Goal: Transaction & Acquisition: Purchase product/service

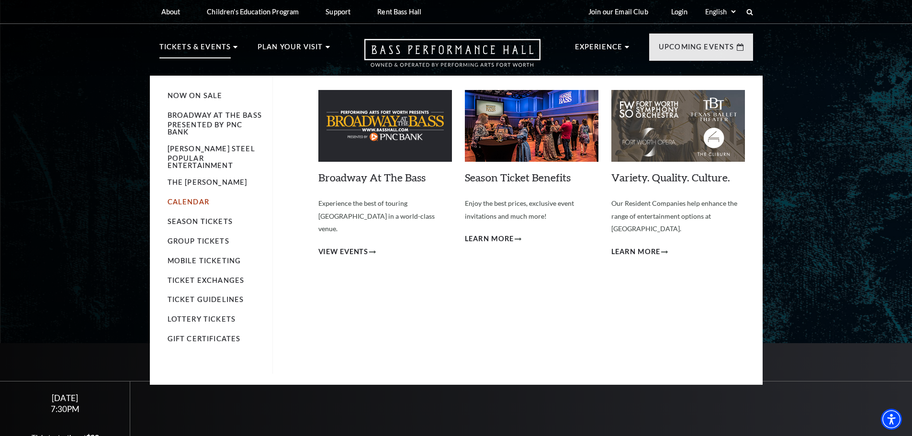
click at [193, 198] on link "Calendar" at bounding box center [189, 202] width 42 height 8
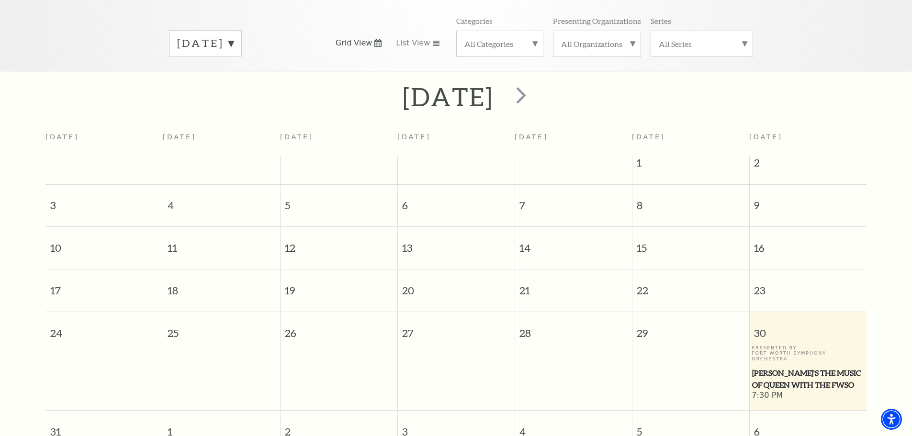
scroll to position [85, 0]
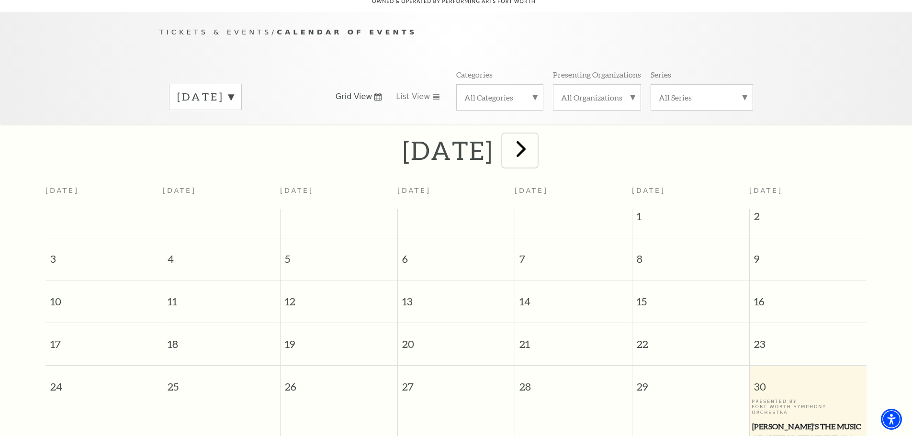
click at [535, 141] on span "next" at bounding box center [520, 148] width 27 height 27
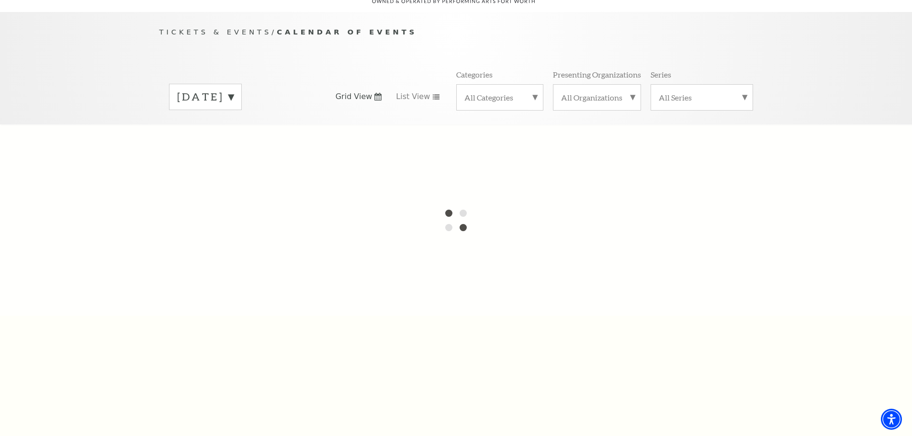
click at [234, 90] on label "August 2025" at bounding box center [205, 97] width 56 height 15
click at [239, 126] on div at bounding box center [456, 219] width 912 height 191
click at [446, 35] on div "Tickets & Events / Calendar of Events August 2025 September 2025 October 2025 N…" at bounding box center [456, 75] width 613 height 98
click at [42, 49] on div "Tickets & Events / Calendar of Events August 2025 September 2025 October 2025 N…" at bounding box center [456, 68] width 912 height 112
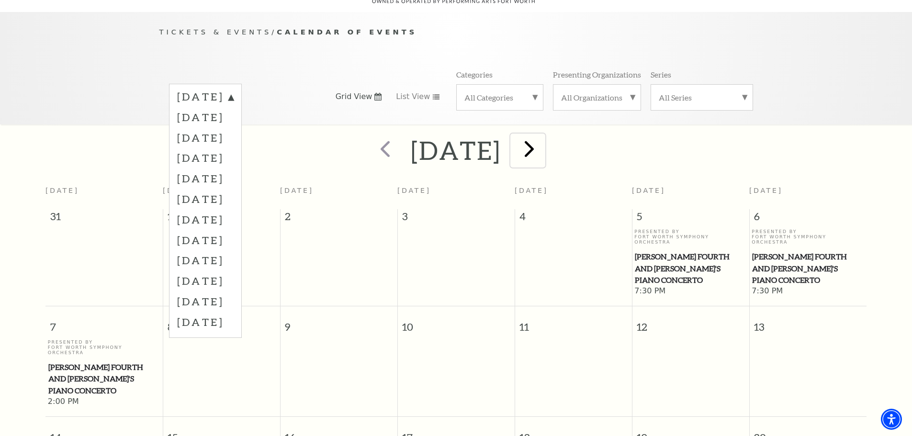
click at [543, 141] on span "next" at bounding box center [529, 148] width 27 height 27
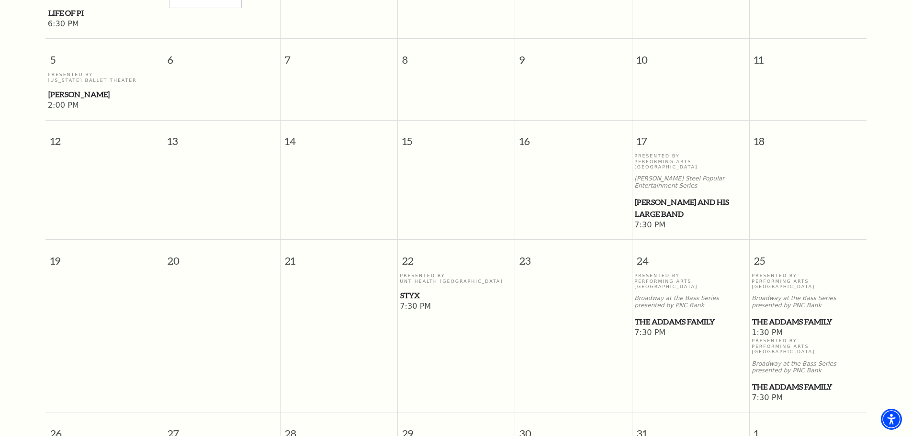
scroll to position [420, 0]
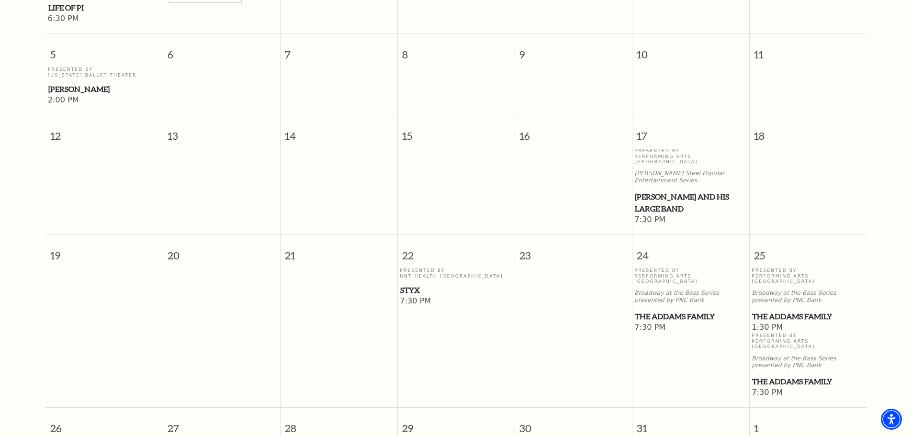
click at [412, 284] on span "Styx" at bounding box center [456, 290] width 112 height 12
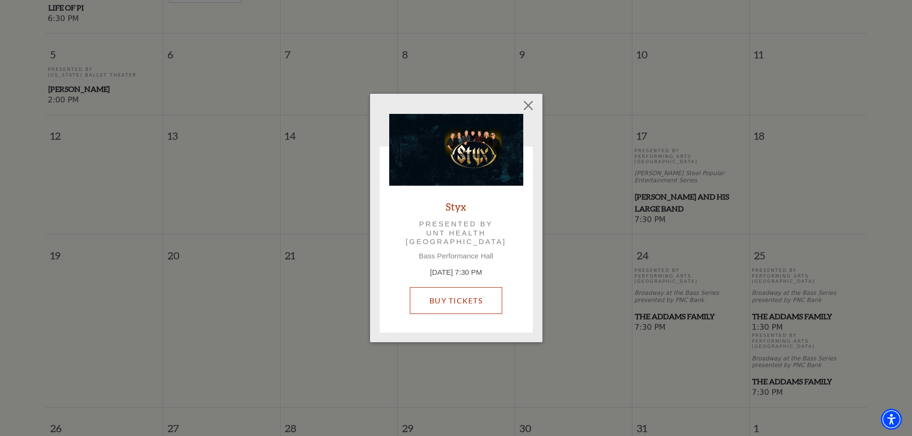
click at [445, 297] on link "Buy Tickets" at bounding box center [456, 300] width 92 height 27
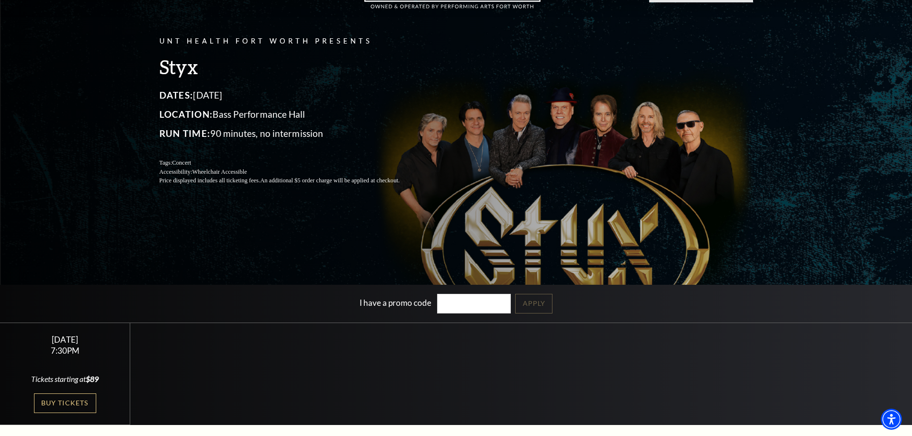
scroll to position [239, 0]
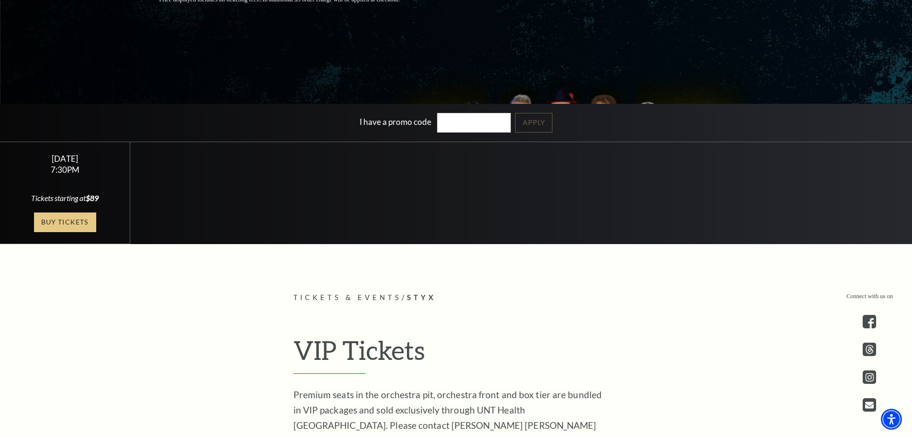
click at [55, 220] on link "Buy Tickets" at bounding box center [65, 223] width 62 height 20
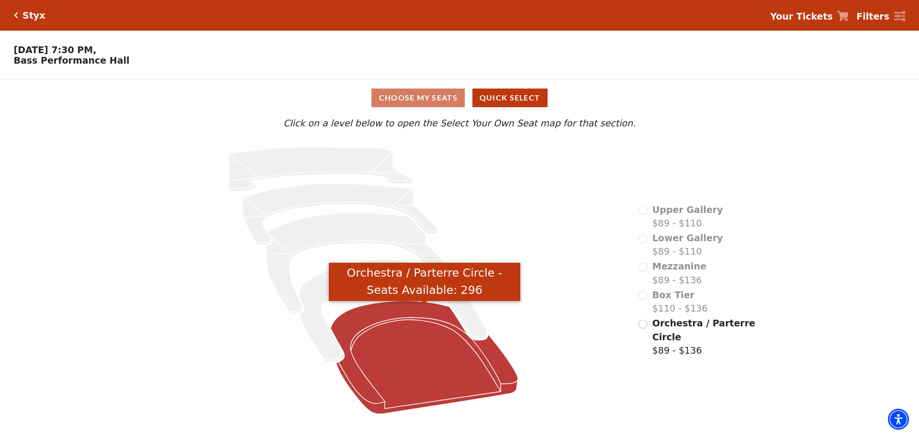
click at [387, 353] on icon "Orchestra / Parterre Circle - Seats Available: 296" at bounding box center [425, 357] width 188 height 113
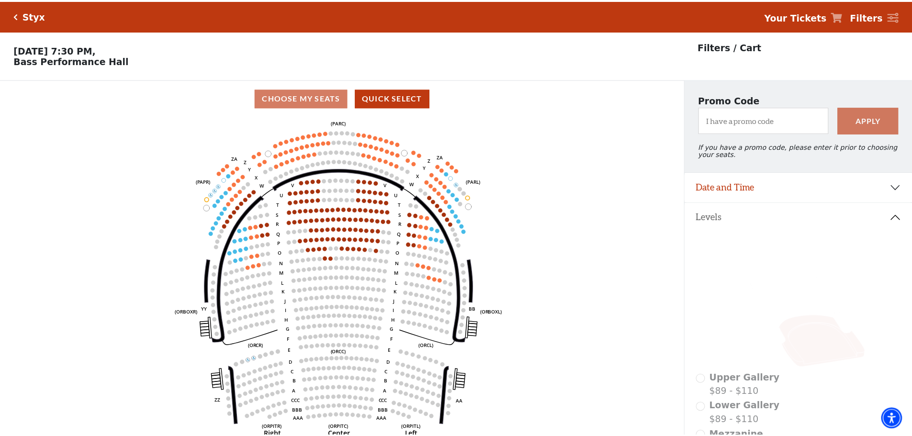
scroll to position [45, 0]
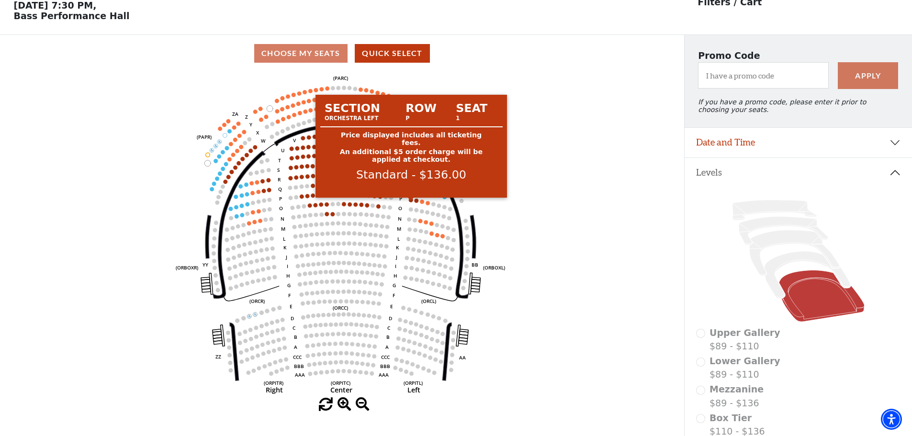
click at [410, 202] on circle at bounding box center [411, 200] width 4 height 4
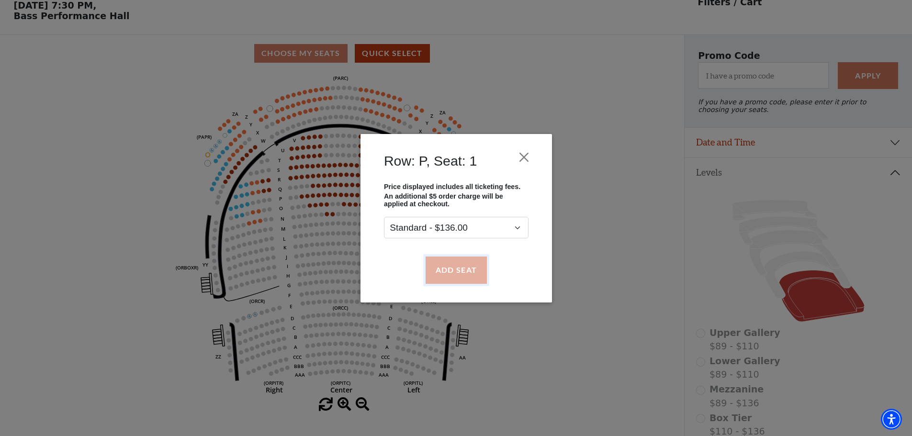
click at [445, 266] on button "Add Seat" at bounding box center [455, 270] width 61 height 27
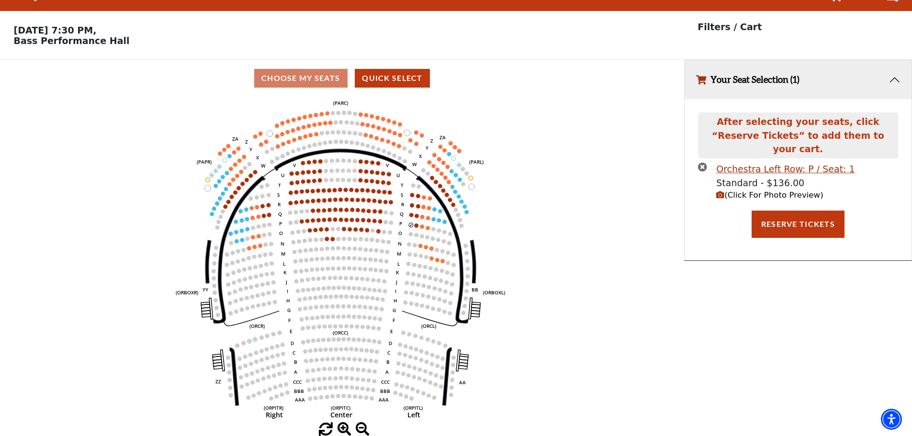
scroll to position [0, 0]
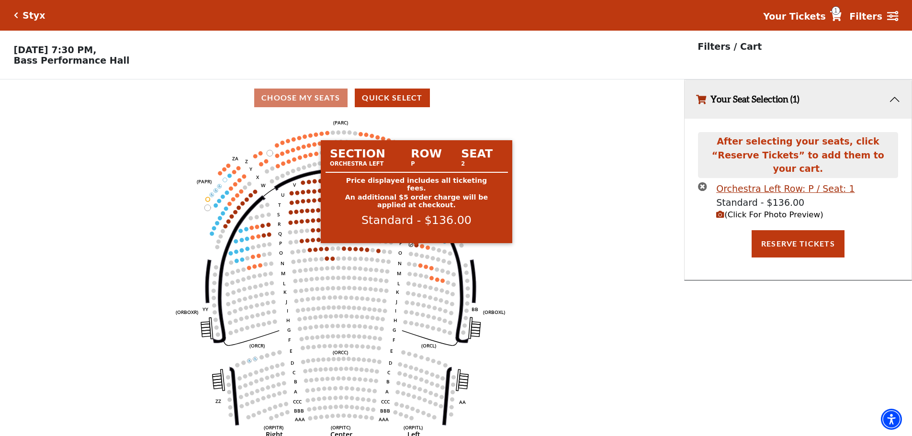
click at [416, 247] on circle at bounding box center [417, 245] width 4 height 4
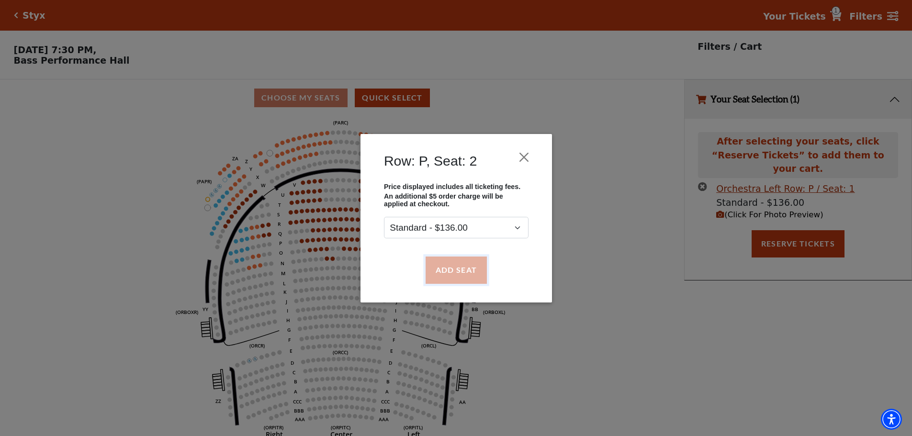
click at [447, 271] on button "Add Seat" at bounding box center [455, 270] width 61 height 27
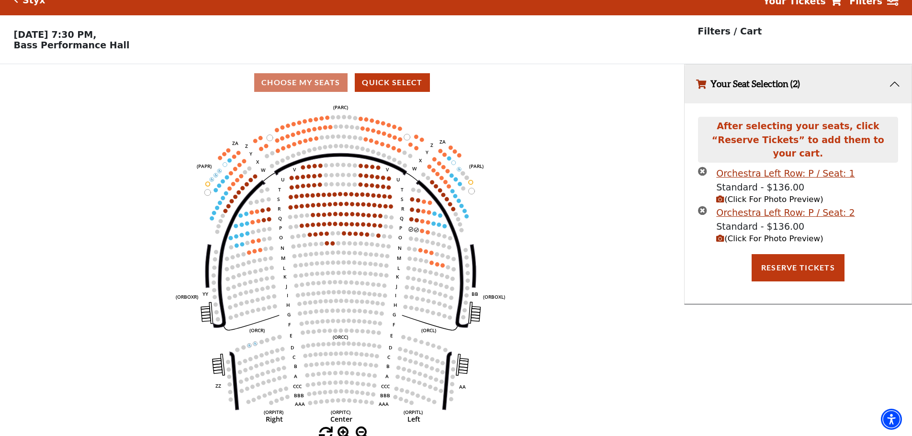
scroll to position [23, 0]
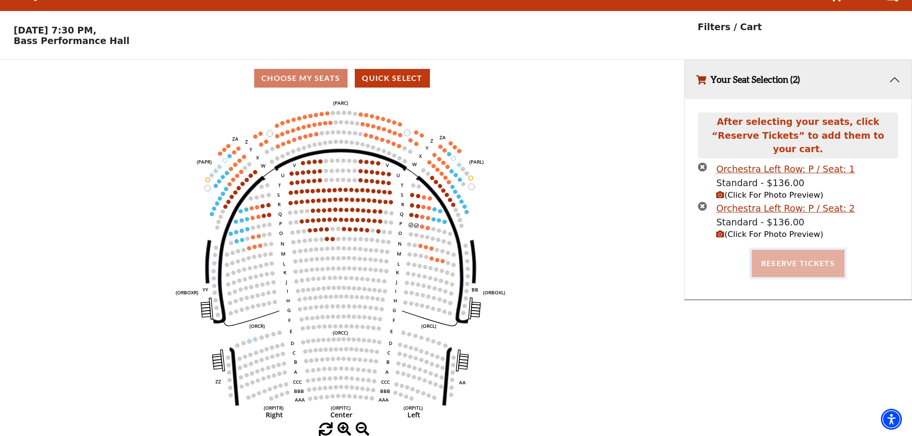
click at [795, 251] on button "Reserve Tickets" at bounding box center [798, 263] width 93 height 27
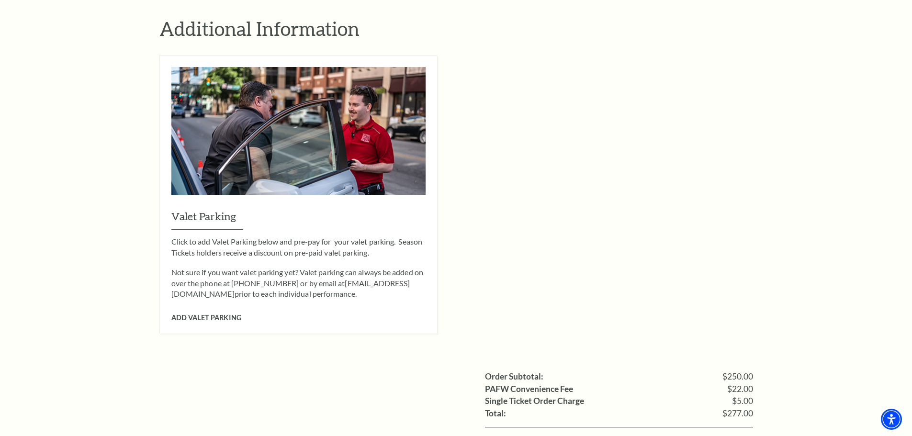
scroll to position [862, 0]
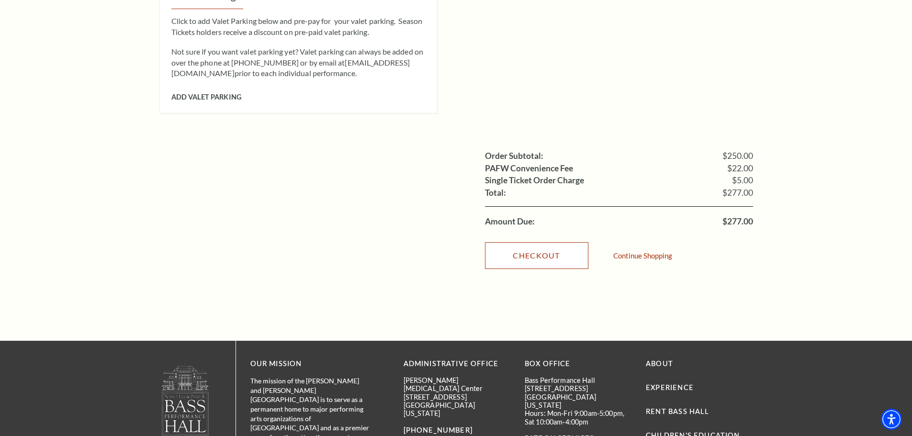
click at [536, 242] on link "Checkout" at bounding box center [536, 255] width 103 height 27
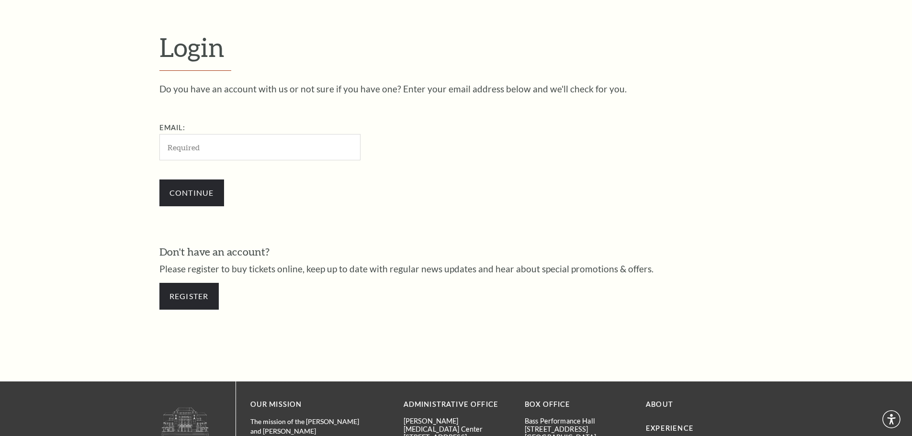
scroll to position [320, 0]
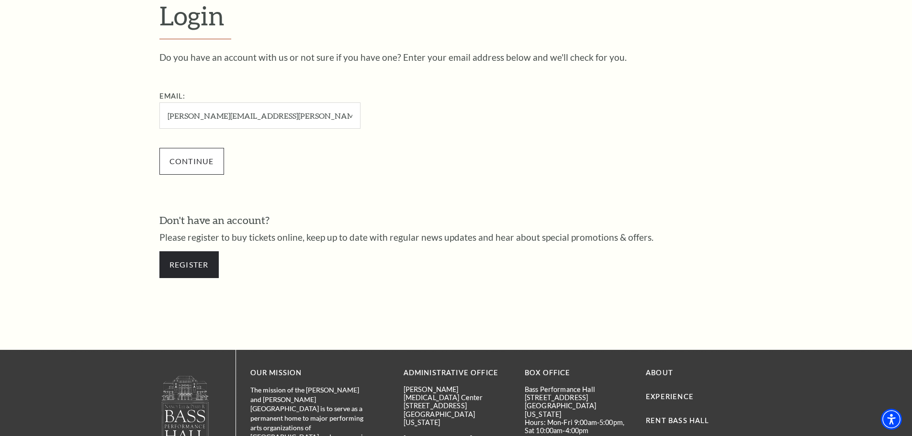
type input "[PERSON_NAME][EMAIL_ADDRESS][PERSON_NAME][PERSON_NAME][DOMAIN_NAME]"
click at [189, 160] on input "Continue" at bounding box center [191, 161] width 65 height 27
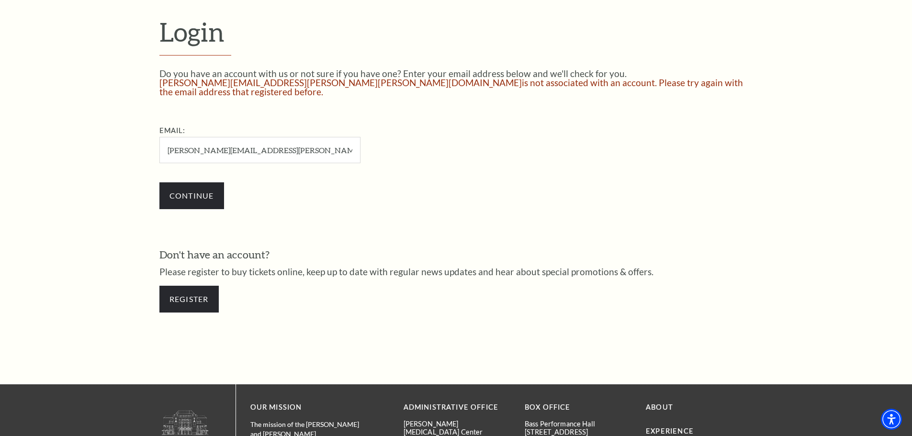
scroll to position [357, 0]
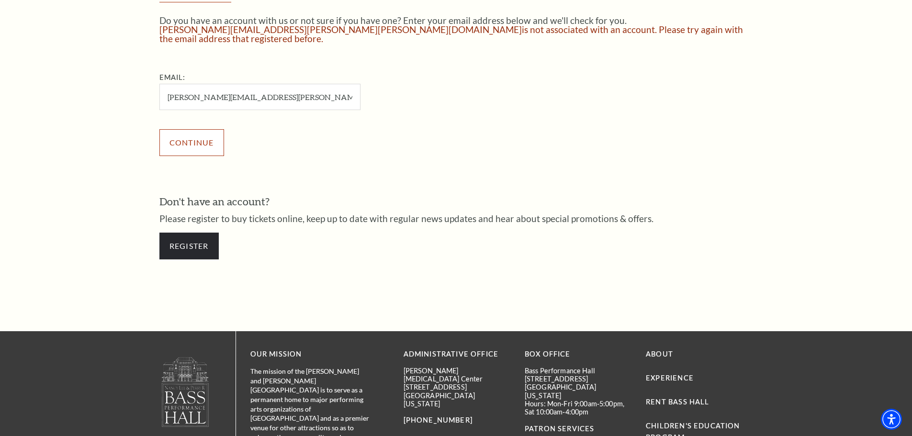
click at [194, 133] on input "Continue" at bounding box center [191, 142] width 65 height 27
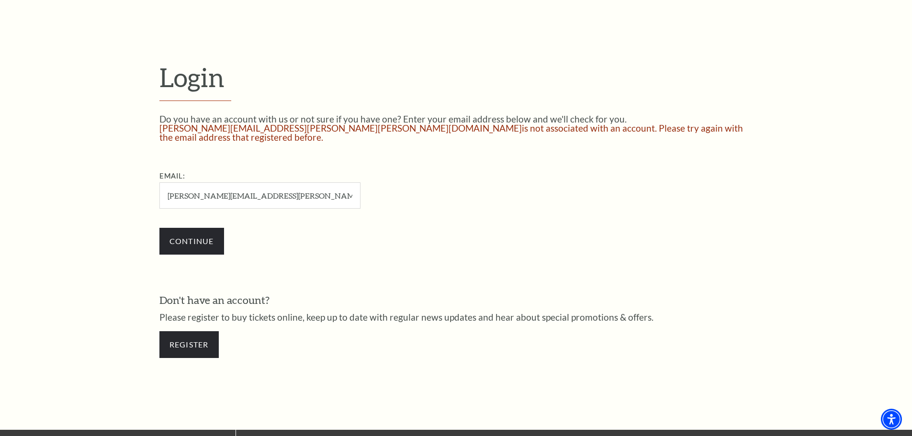
scroll to position [309, 0]
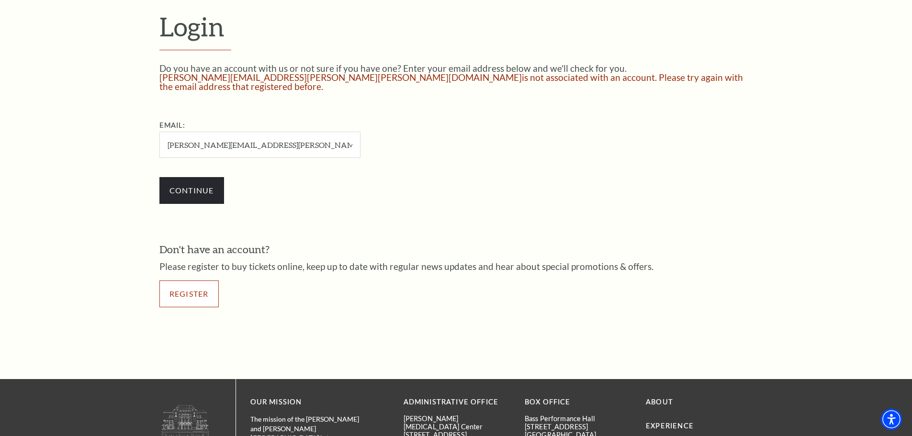
click at [187, 284] on link "Register" at bounding box center [188, 293] width 59 height 27
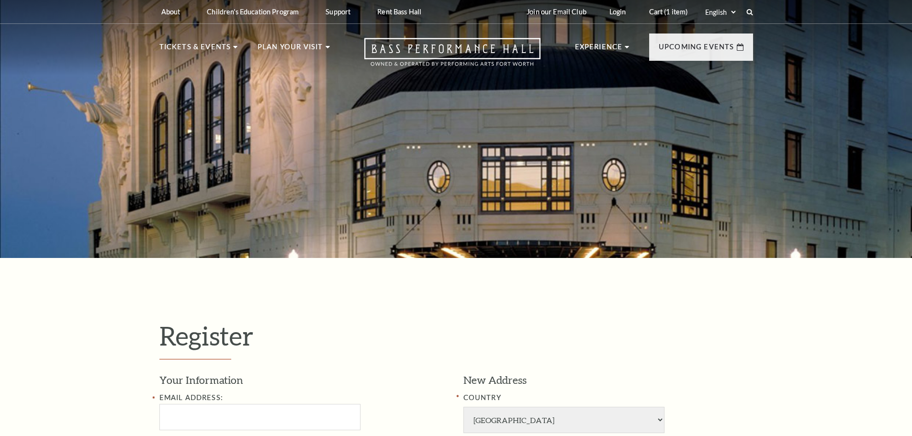
select select "1"
select select "TX"
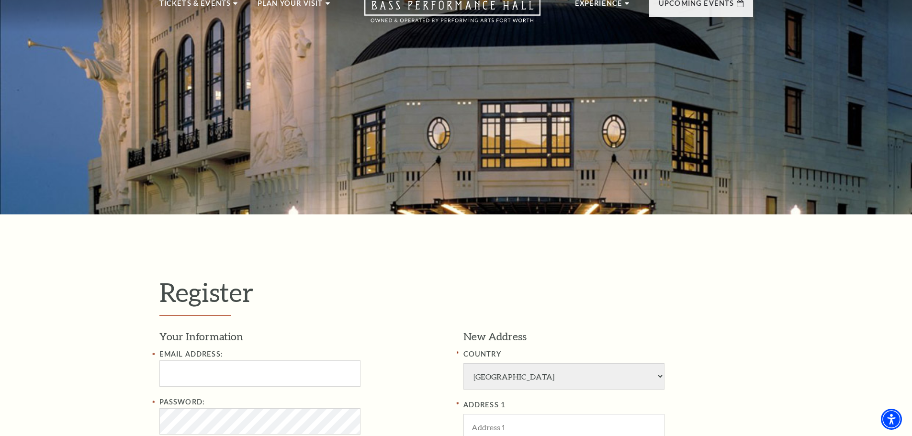
scroll to position [144, 0]
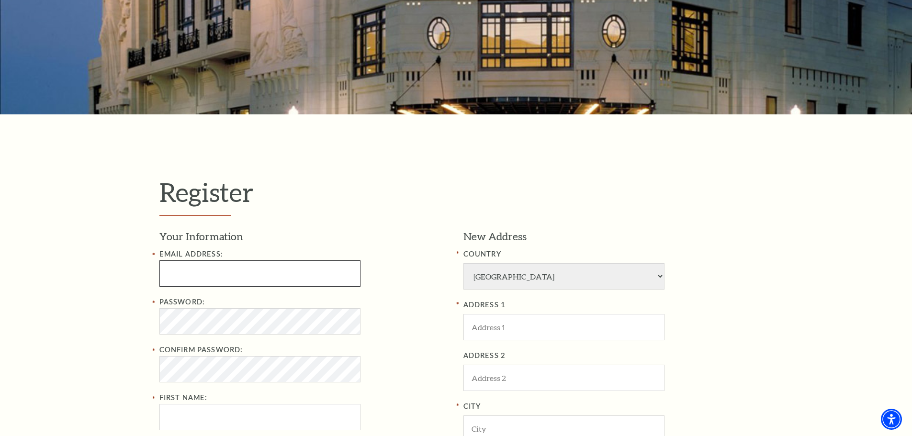
click at [205, 274] on input "Email Address:" at bounding box center [259, 273] width 201 height 26
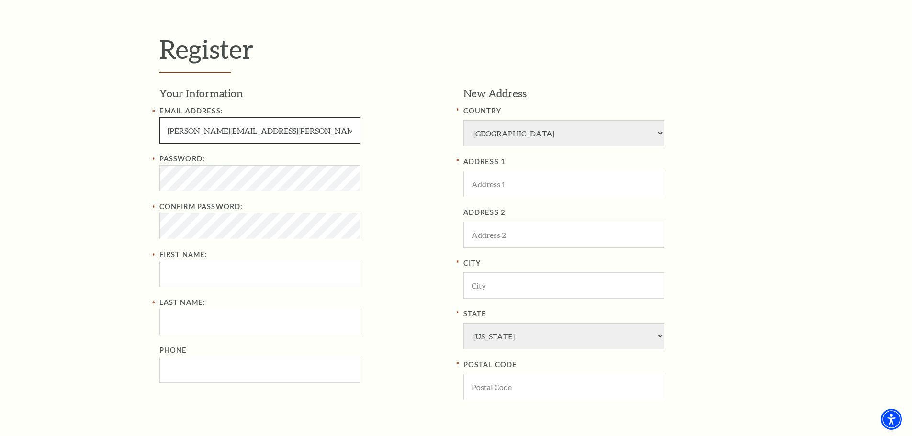
scroll to position [287, 0]
type input "brian.diviney@kone.com"
click at [185, 273] on input "First Name:" at bounding box center [259, 273] width 201 height 26
type input "Brian"
click at [172, 320] on input "Last Name:" at bounding box center [259, 321] width 201 height 26
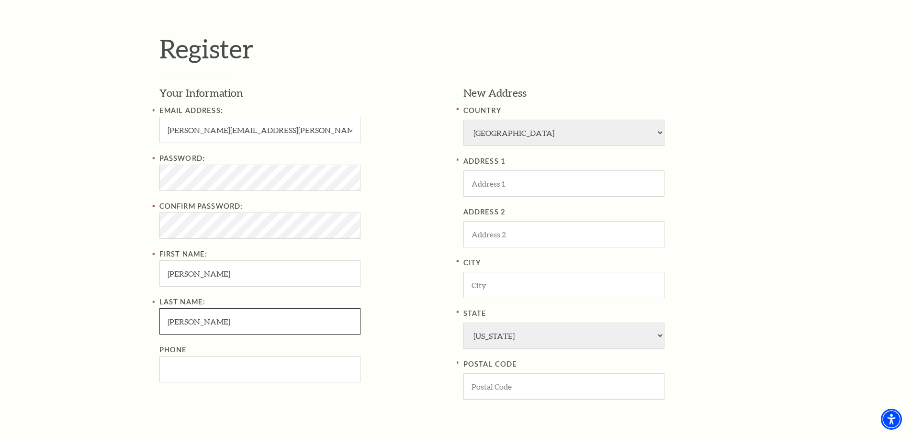
type input "Diviney"
click at [185, 373] on input "Phone" at bounding box center [259, 369] width 201 height 26
type input "972-415-7348"
click at [498, 179] on input "ADDRESS 1" at bounding box center [563, 183] width 201 height 26
type input "7904 River Park Drive"
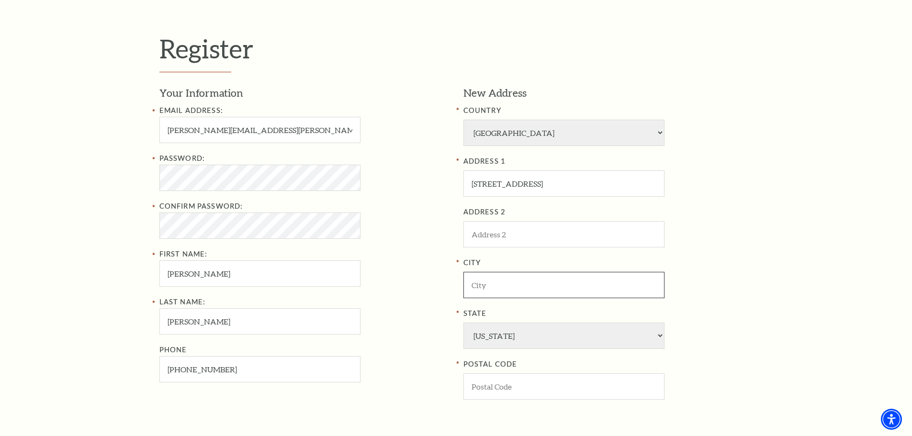
click at [493, 281] on input "City" at bounding box center [563, 285] width 201 height 26
type input "[PERSON_NAME]"
click at [492, 391] on input "POSTAL CODE" at bounding box center [563, 386] width 201 height 26
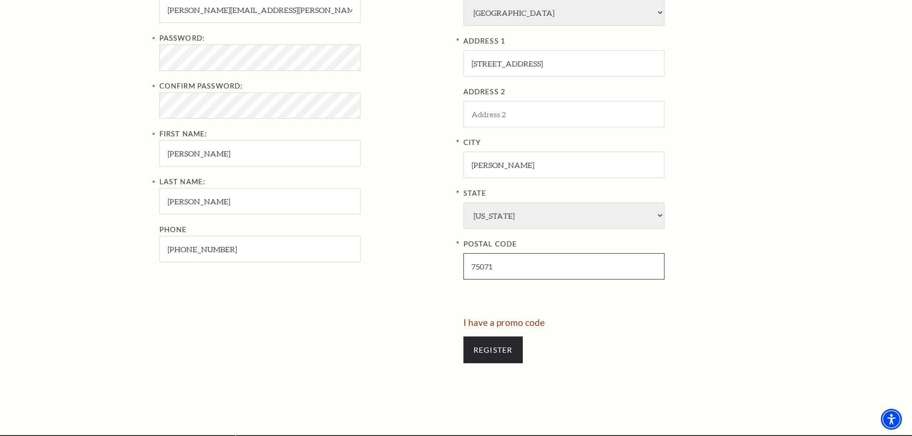
scroll to position [431, 0]
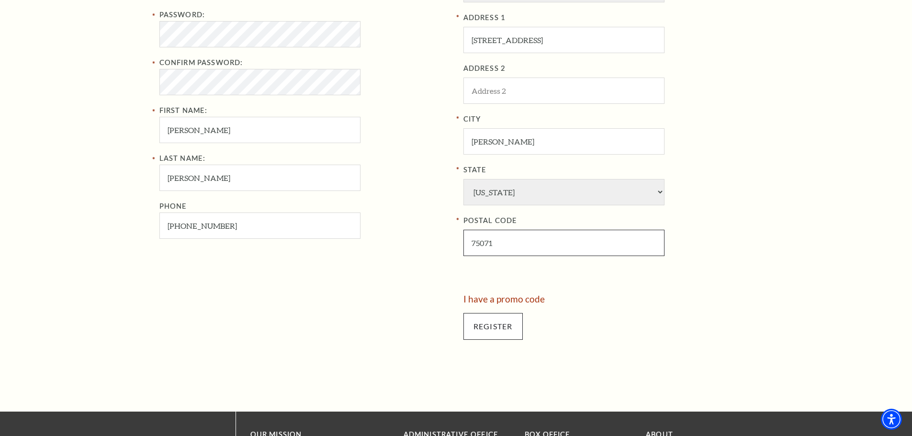
type input "75071"
click at [499, 328] on input "Register" at bounding box center [492, 326] width 59 height 27
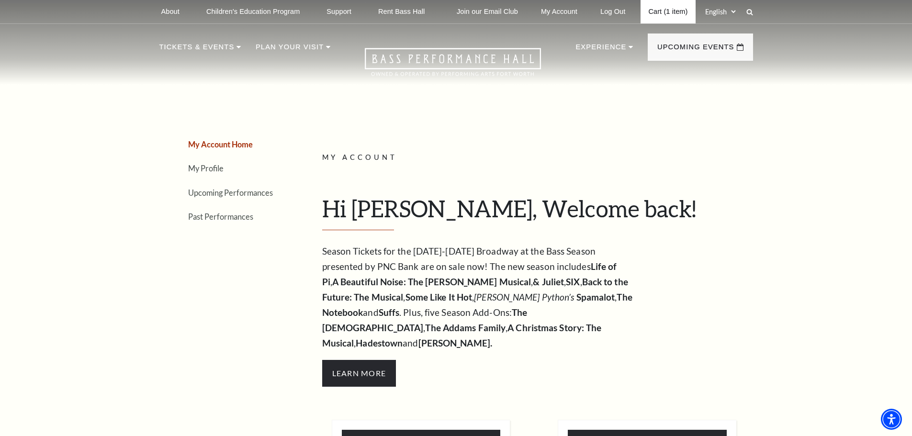
click at [653, 12] on link "Cart (1 item)" at bounding box center [667, 11] width 55 height 23
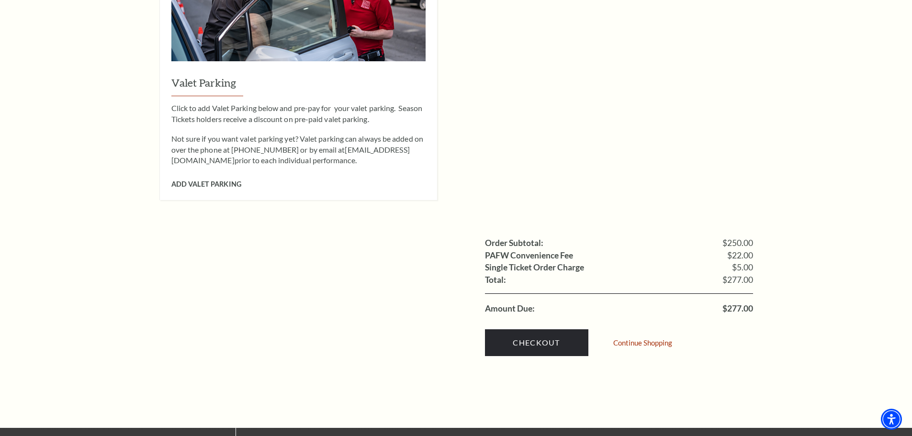
scroll to position [862, 0]
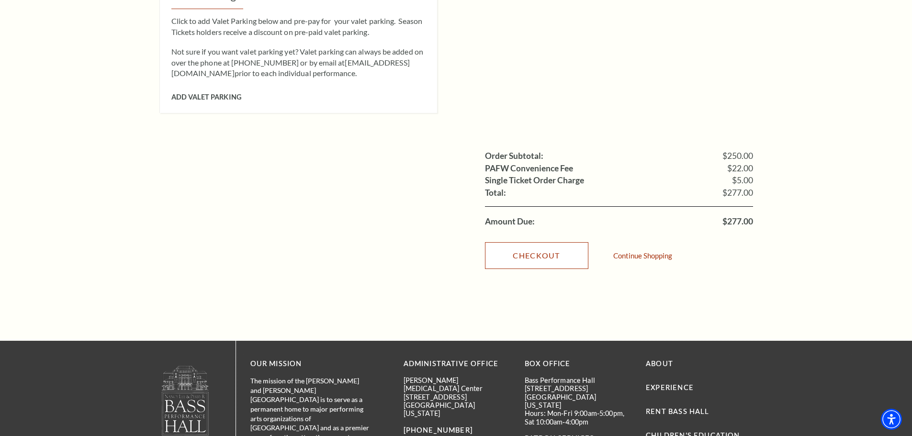
click at [527, 242] on link "Checkout" at bounding box center [536, 255] width 103 height 27
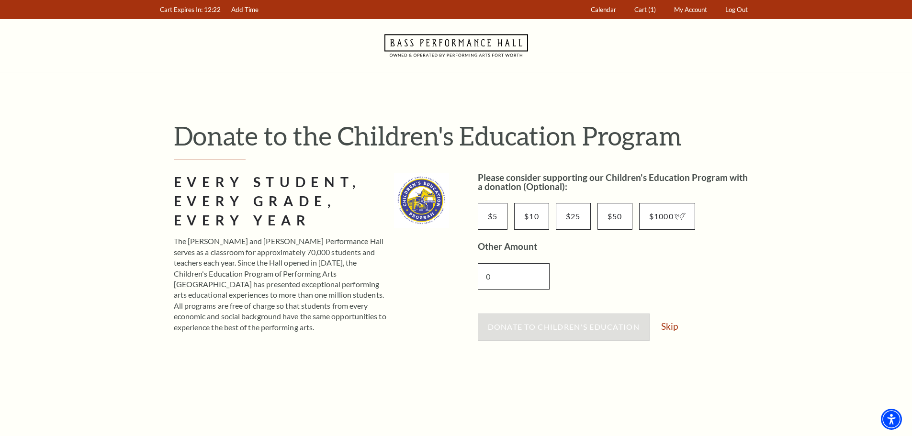
click at [494, 279] on input "0" at bounding box center [514, 276] width 72 height 26
click at [672, 325] on link "Skip" at bounding box center [669, 326] width 17 height 9
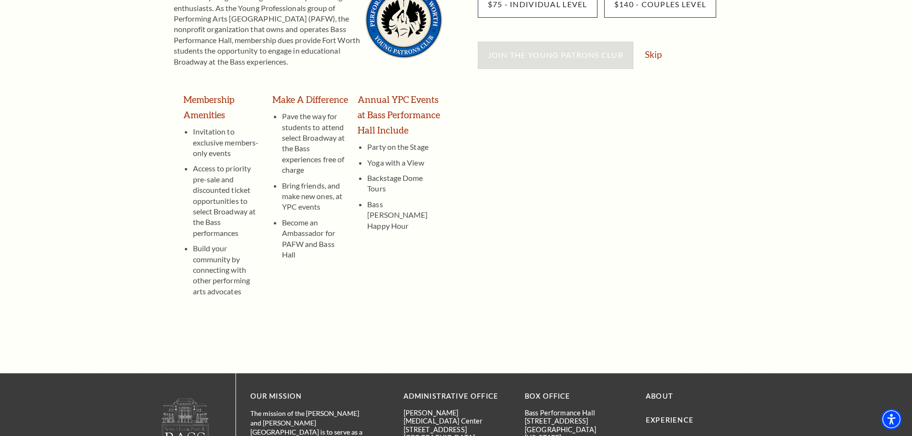
scroll to position [48, 0]
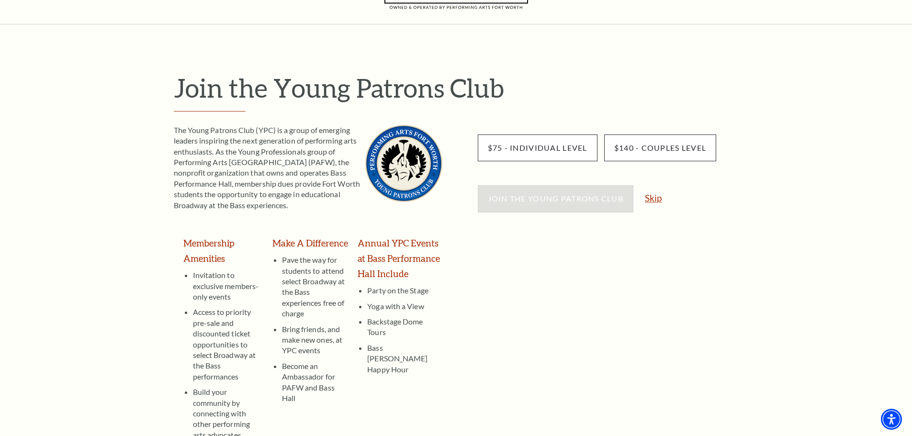
click at [651, 199] on link "Skip" at bounding box center [653, 197] width 17 height 9
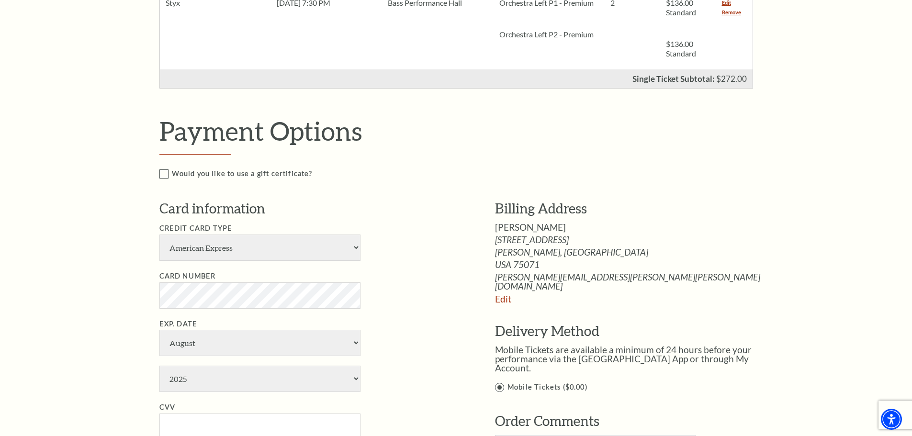
scroll to position [383, 0]
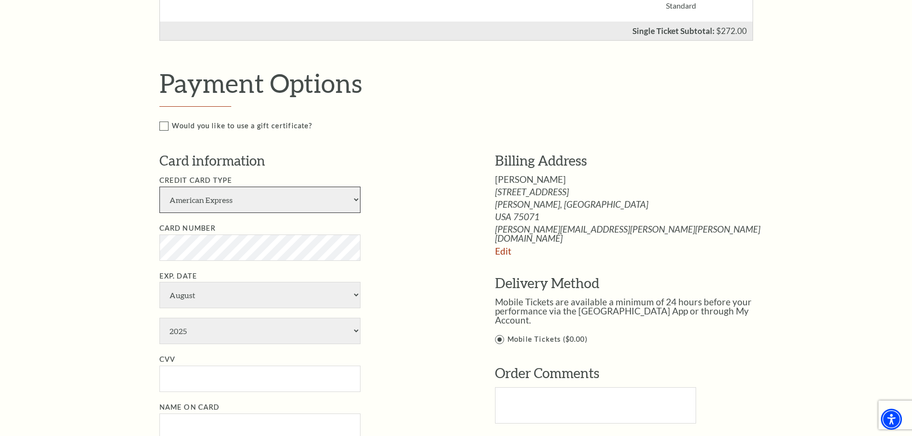
click at [354, 199] on select "American Express Visa Master Card Discover" at bounding box center [259, 200] width 201 height 26
select select "24"
click at [159, 187] on select "American Express Visa Master Card Discover" at bounding box center [259, 200] width 201 height 26
drag, startPoint x: 172, startPoint y: 233, endPoint x: 356, endPoint y: 296, distance: 194.1
click at [356, 296] on select "January February March April May June July August September October November De…" at bounding box center [259, 295] width 201 height 26
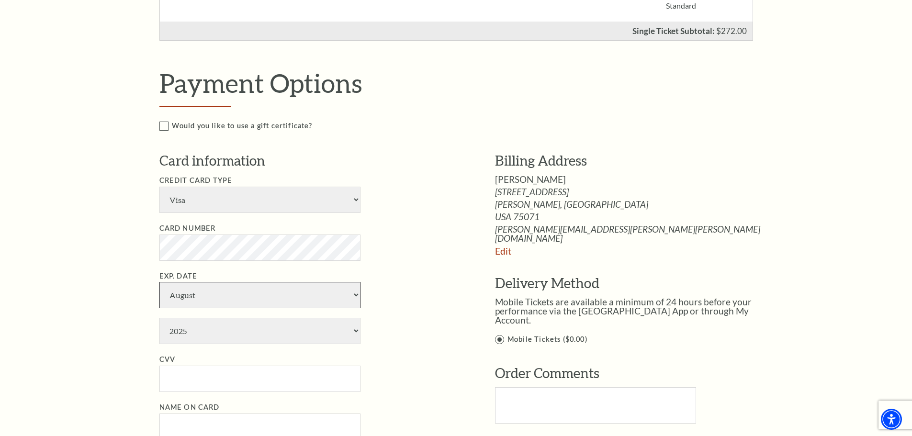
select select "5"
click at [159, 282] on select "January February March April May June July August September October November De…" at bounding box center [259, 295] width 201 height 26
click at [356, 331] on select "2025 2026 2027 2028 2029 2030 2031 2032 2033 2034" at bounding box center [259, 331] width 201 height 26
select select "2028"
click at [159, 318] on select "2025 2026 2027 2028 2029 2030 2031 2032 2033 2034" at bounding box center [259, 331] width 201 height 26
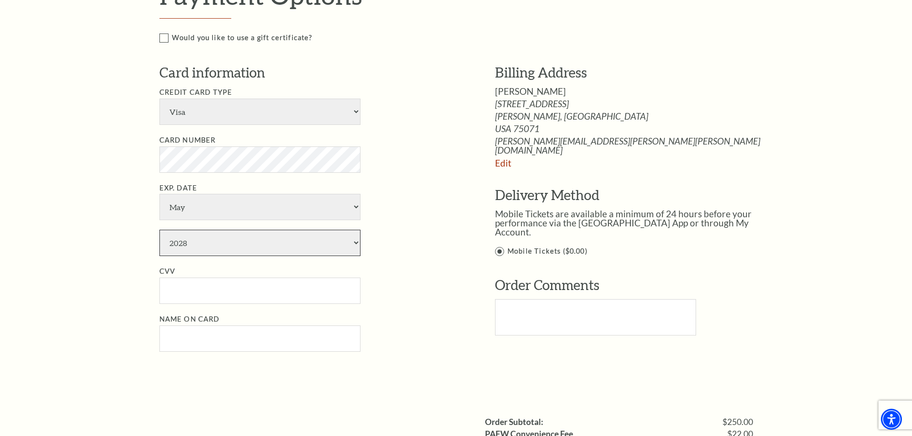
scroll to position [479, 0]
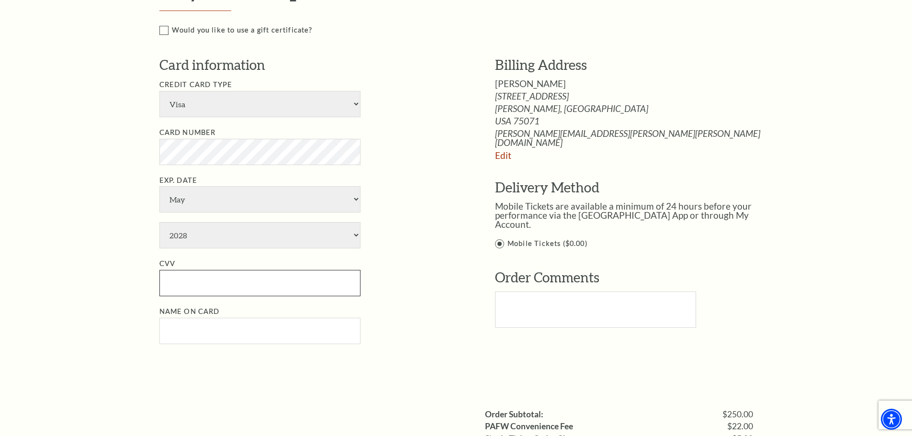
click at [200, 274] on input "CVV" at bounding box center [259, 283] width 201 height 26
type input "201"
click at [182, 327] on input "Name on Card" at bounding box center [259, 331] width 201 height 26
type input "Brian Diviney"
click at [451, 175] on li "Exp. Date January February March April May June July August September October N…" at bounding box center [312, 212] width 307 height 74
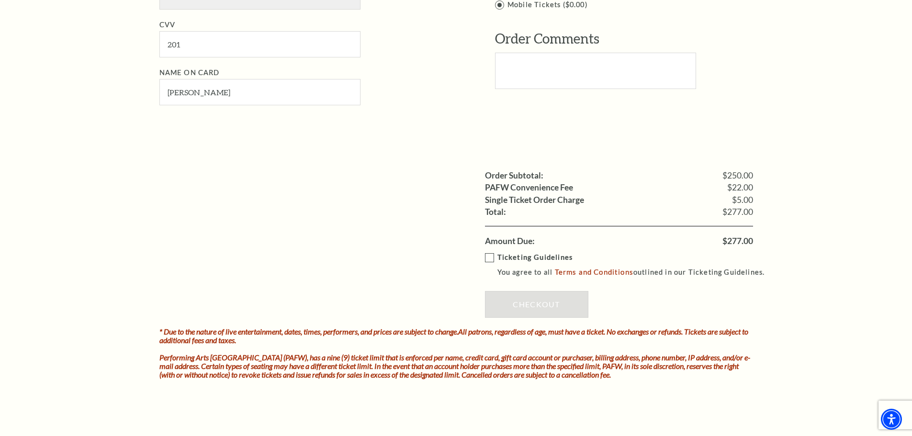
scroll to position [718, 0]
click at [489, 258] on label "Ticketing Guidelines You agree to all Terms and Conditions outlined in our Tick…" at bounding box center [629, 264] width 289 height 26
click at [0, 0] on input "Ticketing Guidelines You agree to all Terms and Conditions outlined in our Tick…" at bounding box center [0, 0] width 0 height 0
click at [539, 303] on link "Checkout" at bounding box center [536, 304] width 103 height 27
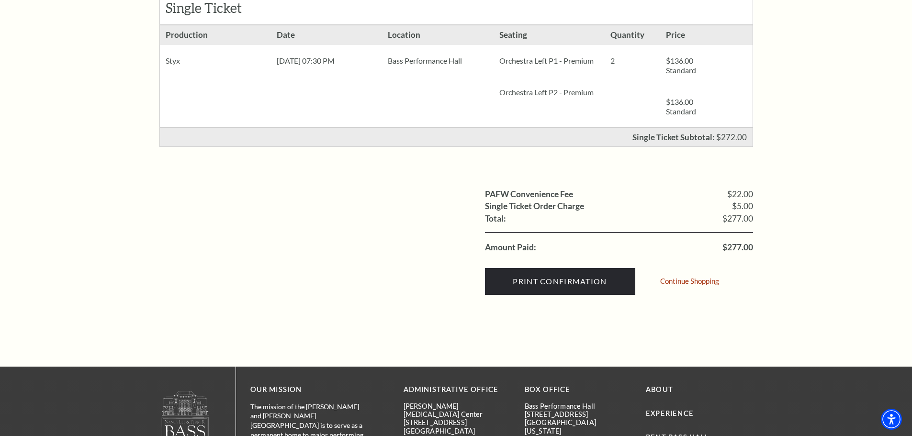
scroll to position [239, 0]
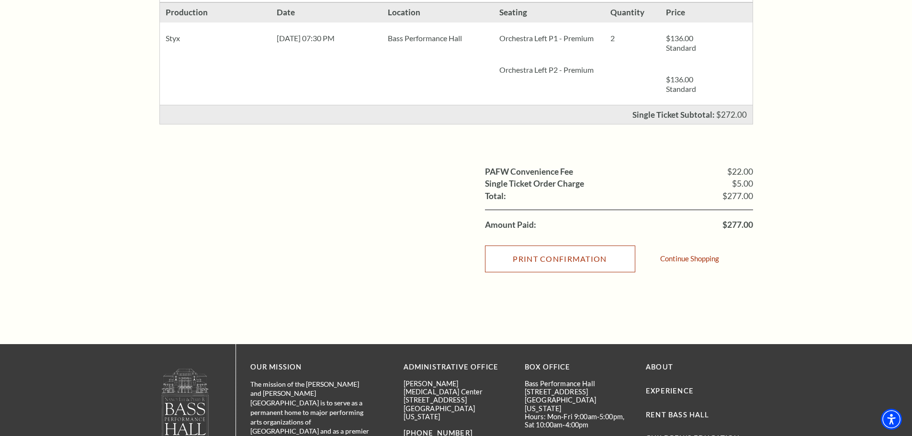
click at [558, 261] on input "Print Confirmation" at bounding box center [560, 259] width 150 height 27
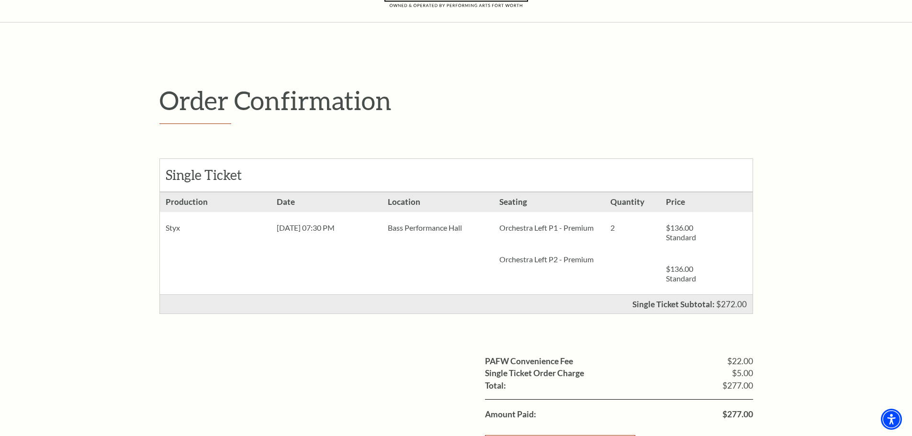
scroll to position [0, 0]
